Goal: Navigation & Orientation: Go to known website

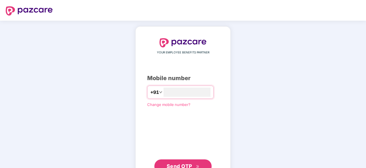
type input "**********"
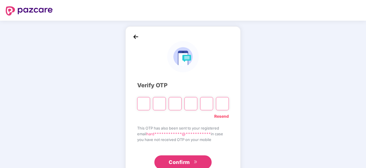
type input "*"
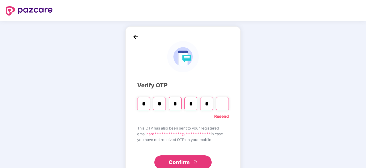
type input "*"
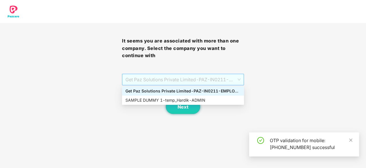
click at [161, 82] on span "Get Paz Solutions Private Limited - PAZ-IN0211 - EMPLOYEE" at bounding box center [183, 79] width 115 height 11
click at [169, 100] on div "SAMPLE DUMMY 1 - temp_Hardik - ADMIN" at bounding box center [183, 100] width 115 height 6
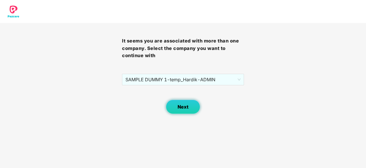
click at [183, 109] on span "Next" at bounding box center [183, 106] width 11 height 5
